Goal: Task Accomplishment & Management: Manage account settings

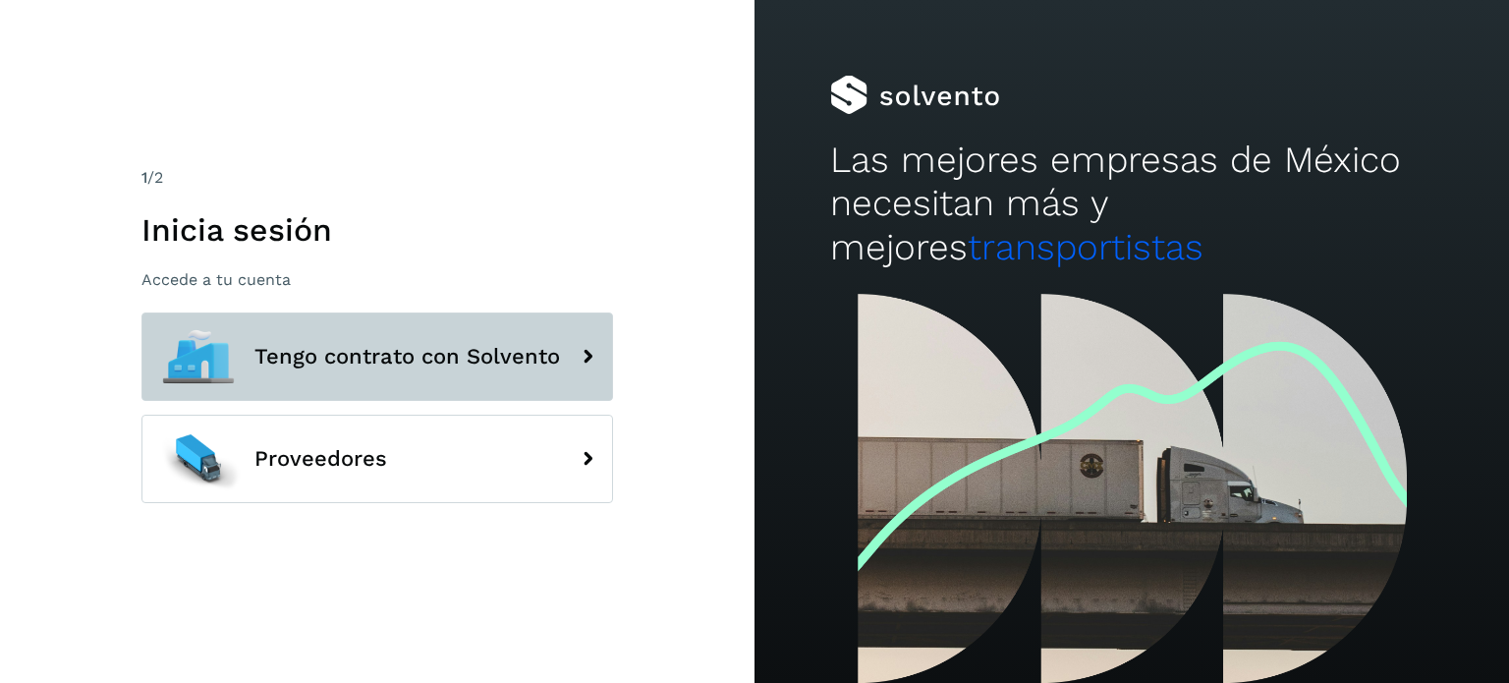
click at [446, 373] on button "Tengo contrato con Solvento" at bounding box center [378, 357] width 472 height 88
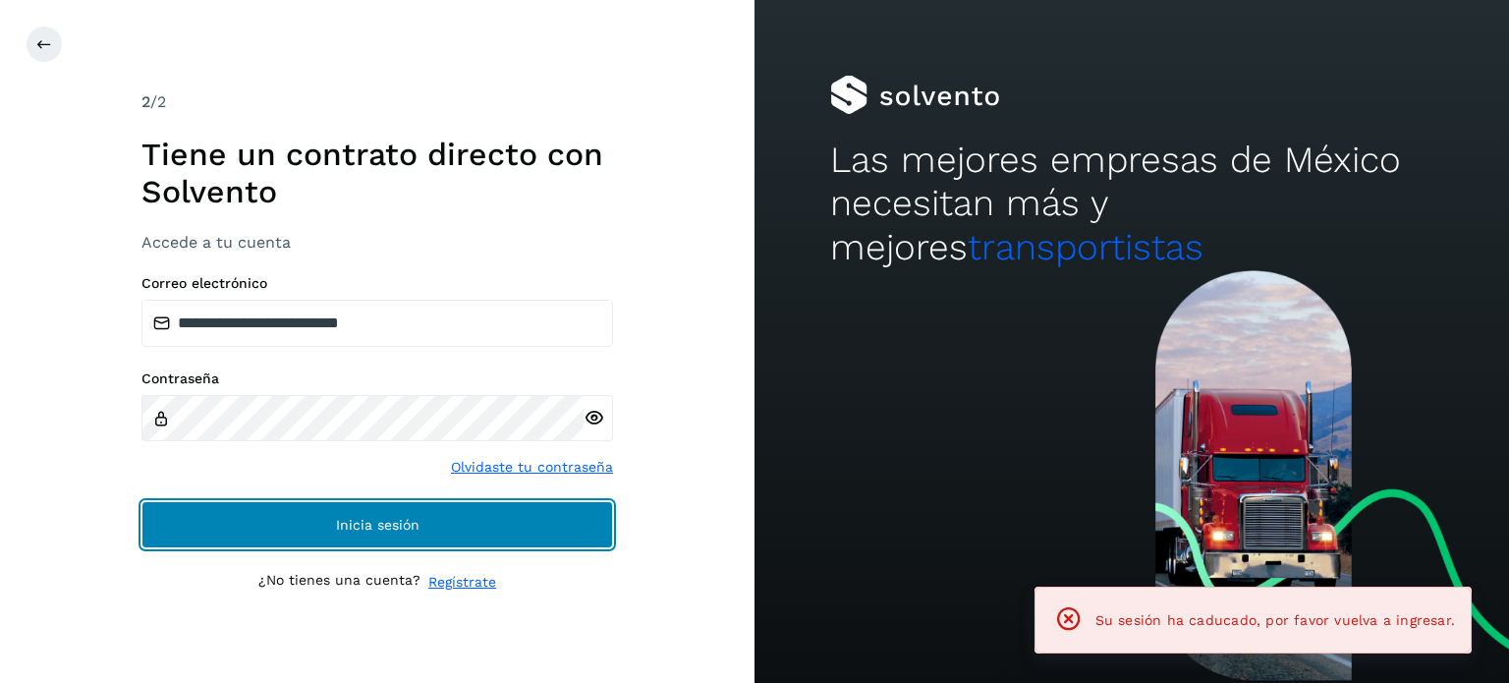
click at [460, 517] on button "Inicia sesión" at bounding box center [378, 524] width 472 height 47
